Goal: Task Accomplishment & Management: Manage account settings

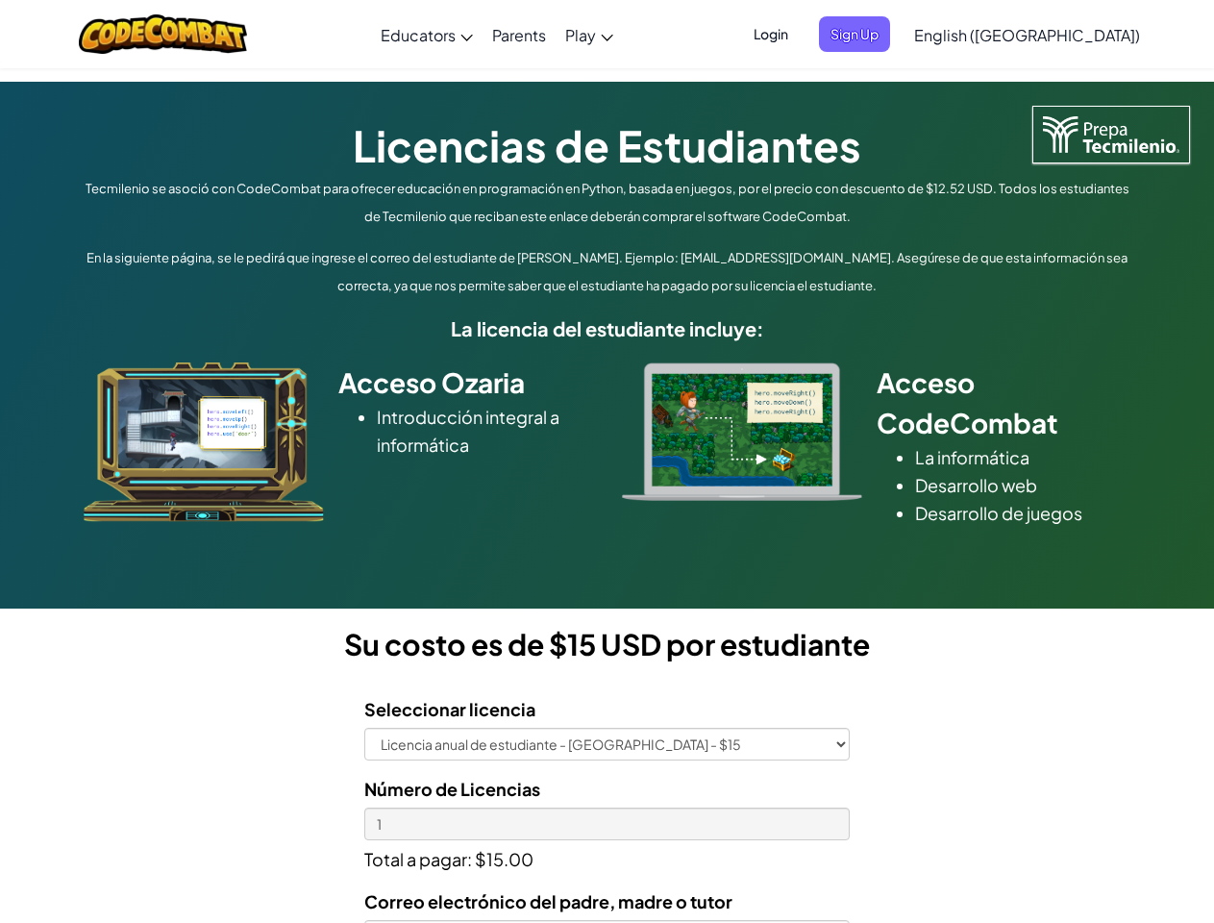
click at [608, 461] on div at bounding box center [742, 431] width 269 height 138
click at [800, 34] on span "Login" at bounding box center [771, 34] width 58 height 36
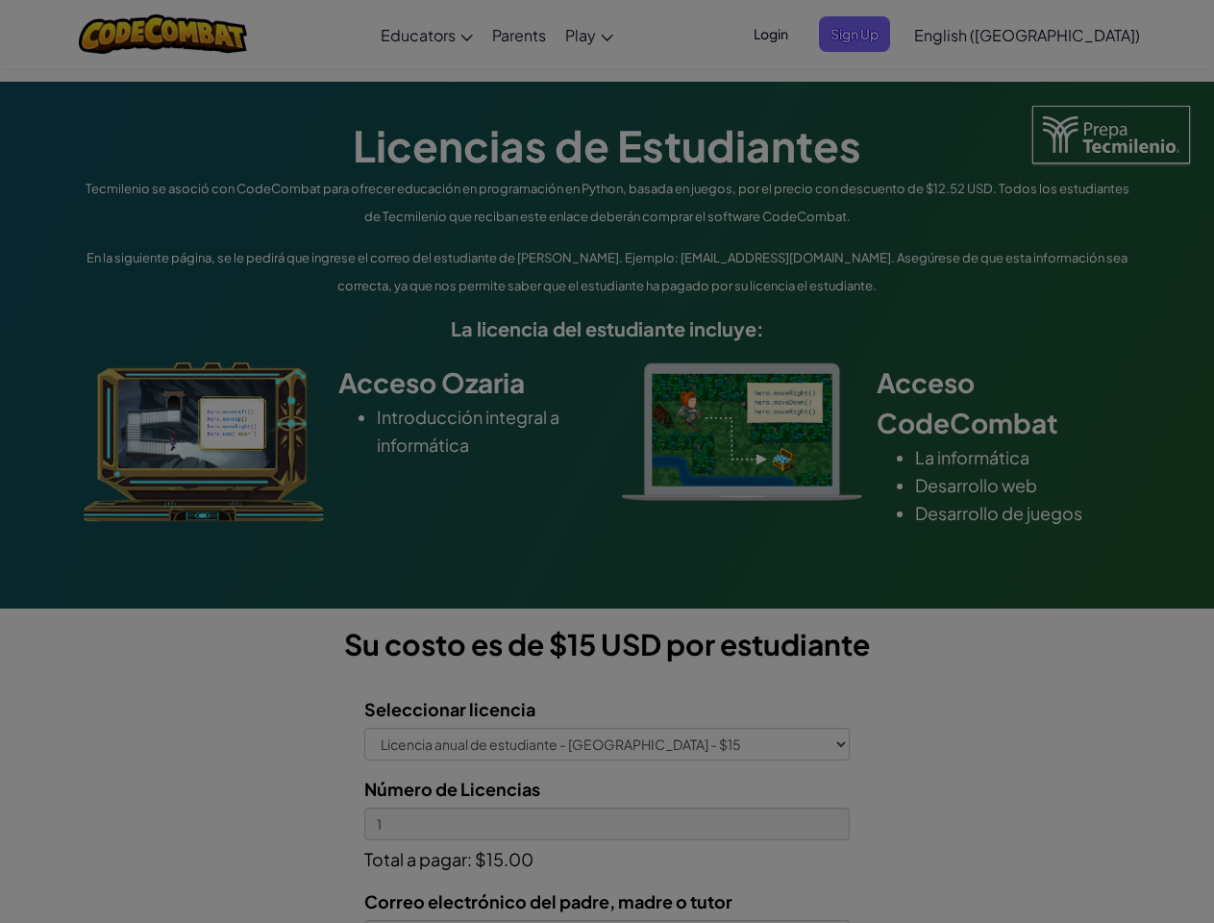
click at [886, 34] on div at bounding box center [607, 461] width 1214 height 923
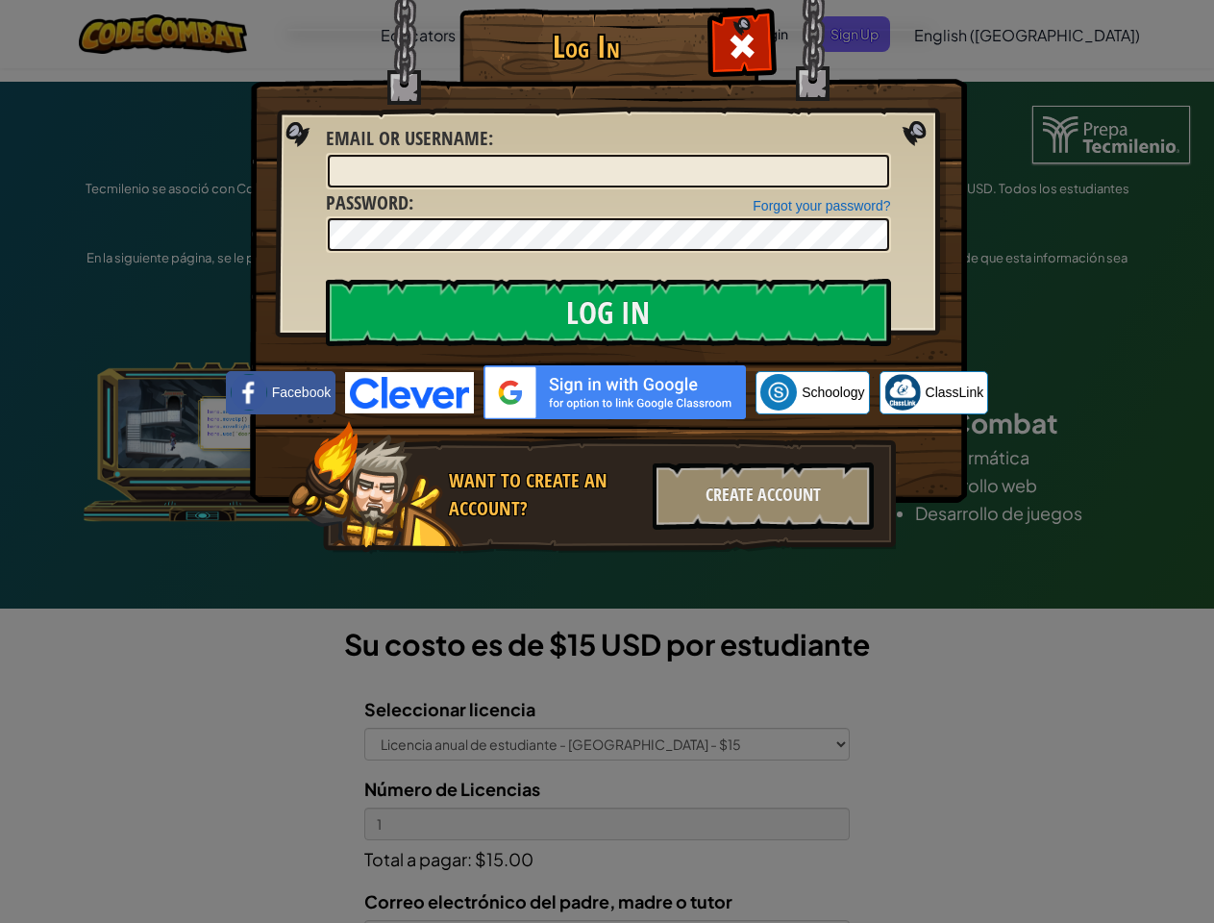
click at [972, 34] on div "Log In Unknown Error Email or Username : Forgot your password? Password : Log I…" at bounding box center [607, 461] width 1214 height 923
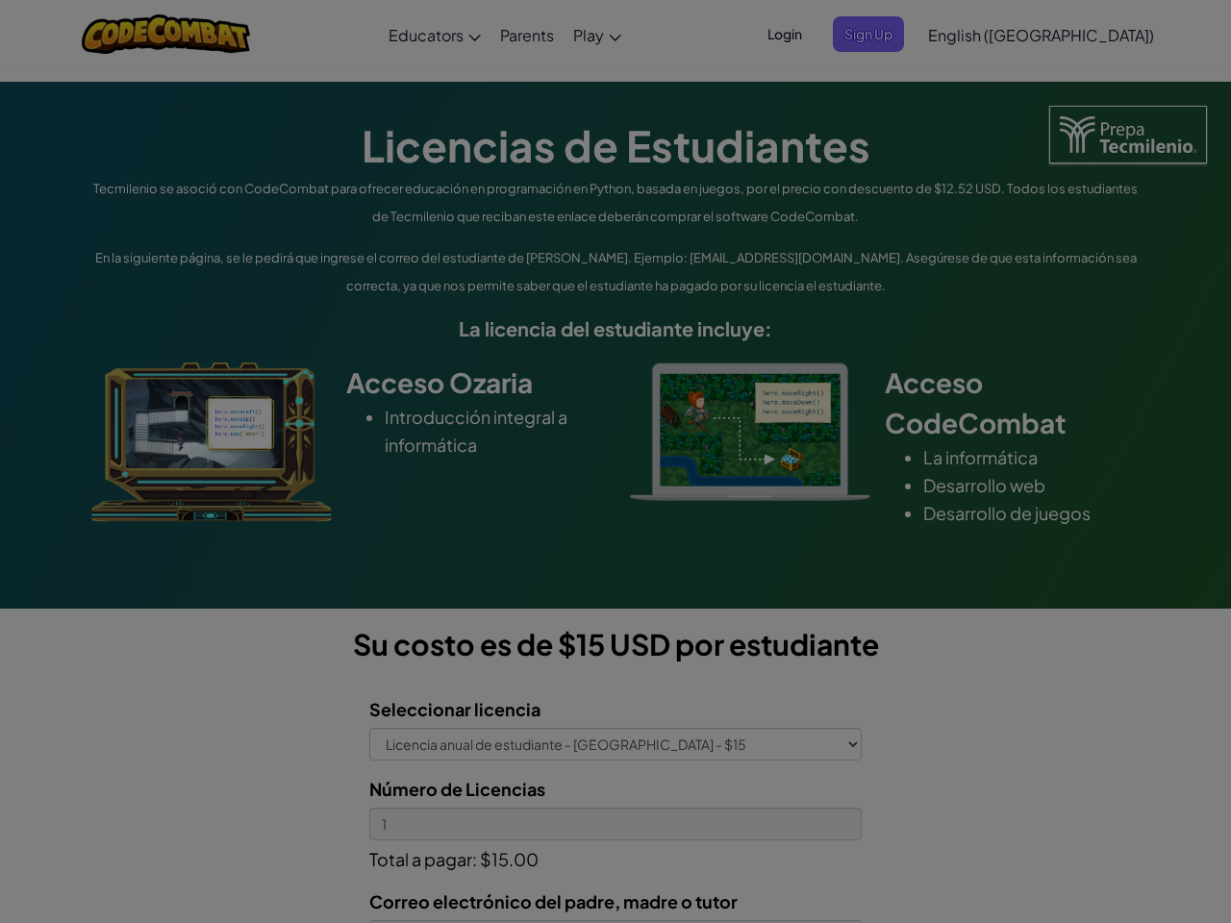
click at [972, 34] on div "Log In Unknown Error Email or Username : Forgot your password? Password : Log I…" at bounding box center [615, 461] width 1231 height 923
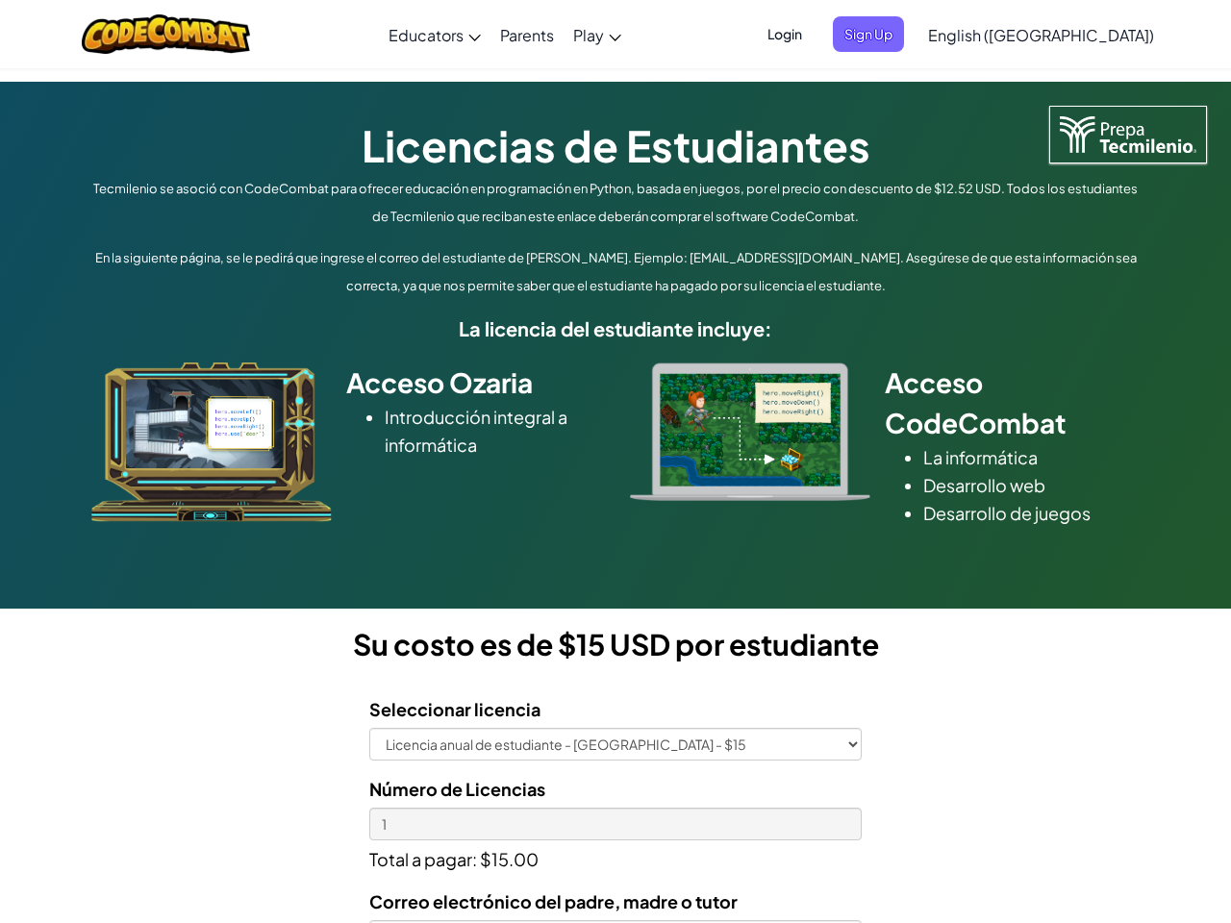
click at [1075, 35] on div at bounding box center [615, 461] width 1231 height 923
